Goal: Task Accomplishment & Management: Complete application form

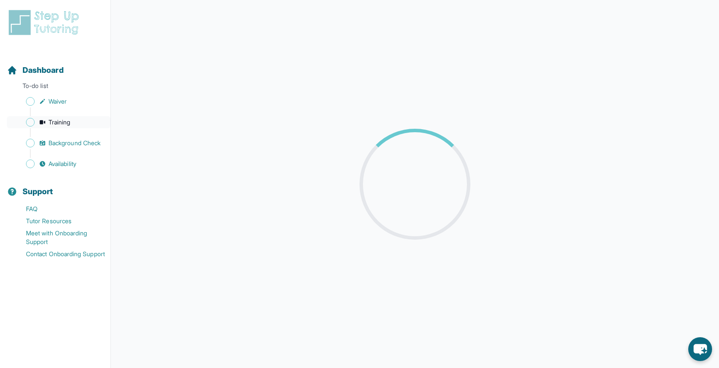
click at [68, 123] on span "Training" at bounding box center [59, 122] width 22 height 9
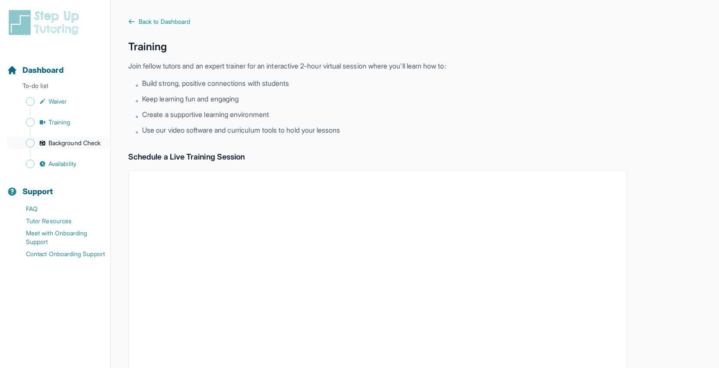
click at [67, 143] on span "Background Check" at bounding box center [74, 143] width 52 height 9
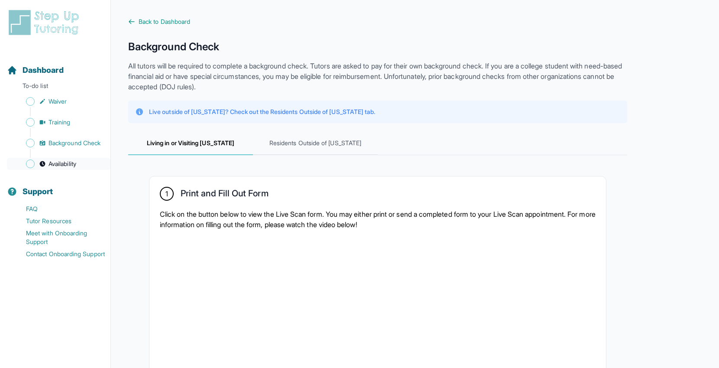
click at [64, 162] on span "Availability" at bounding box center [62, 163] width 28 height 9
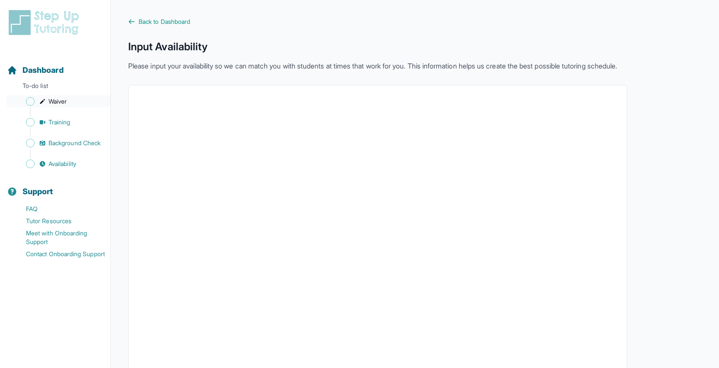
click at [61, 101] on span "Waiver" at bounding box center [57, 101] width 18 height 9
click at [188, 21] on span "Back to Dashboard" at bounding box center [165, 21] width 52 height 9
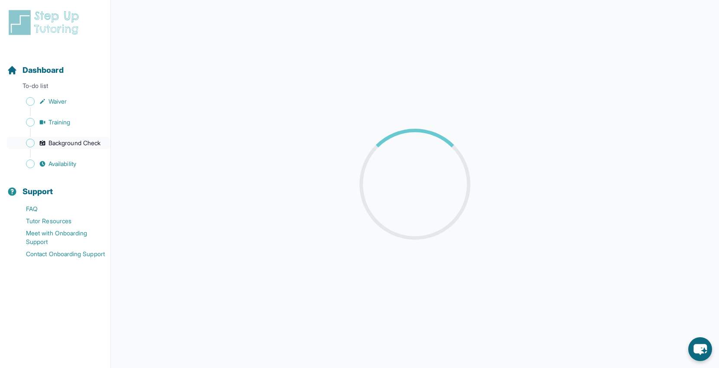
click at [58, 145] on span "Background Check" at bounding box center [74, 143] width 52 height 9
